Goal: Task Accomplishment & Management: Manage account settings

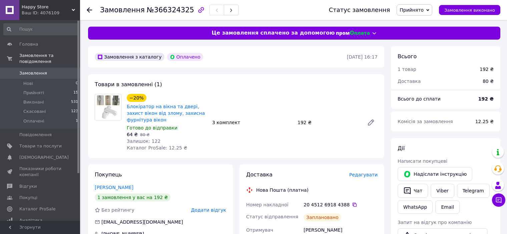
click at [41, 70] on span "Замовлення" at bounding box center [33, 73] width 28 height 6
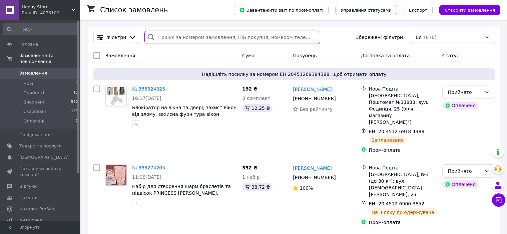
paste input "[PHONE_NUMBER]"
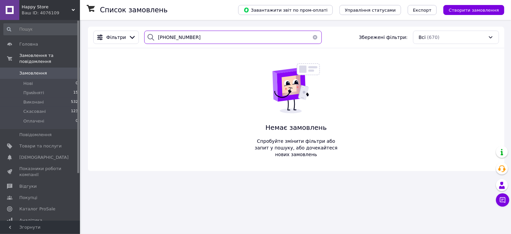
drag, startPoint x: 180, startPoint y: 31, endPoint x: 153, endPoint y: 28, distance: 27.4
click at [153, 28] on div "Фільтри [PHONE_NUMBER] Збережені фільтри: Всі (670)" at bounding box center [296, 38] width 417 height 22
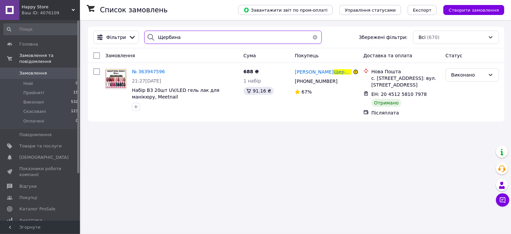
type input "Щербина"
drag, startPoint x: 183, startPoint y: 42, endPoint x: 162, endPoint y: 38, distance: 21.6
click at [153, 38] on div "Щербина" at bounding box center [232, 37] width 177 height 13
